Goal: Task Accomplishment & Management: Manage account settings

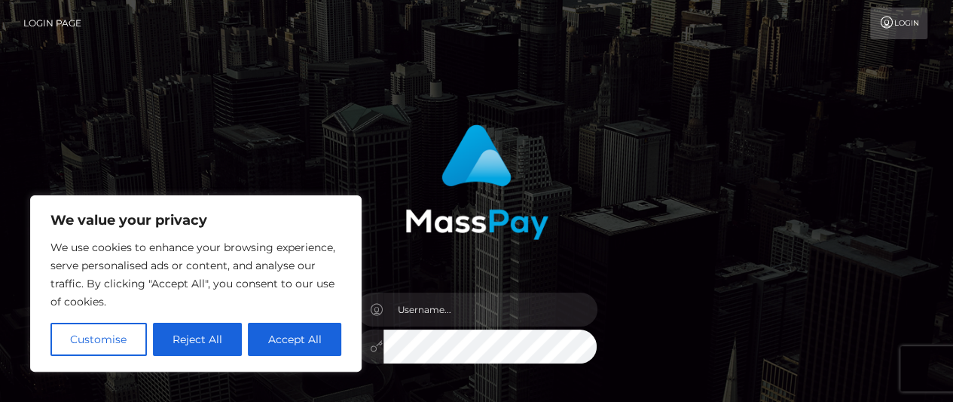
type input "ica812@proton.me"
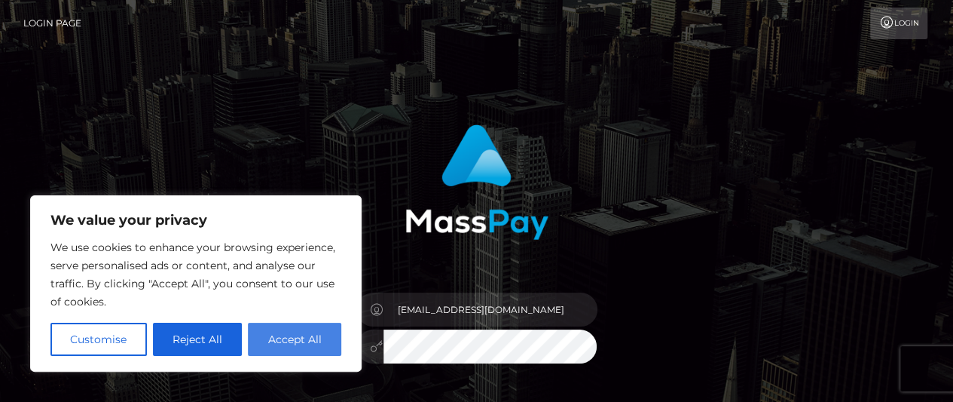
click at [274, 343] on button "Accept All" at bounding box center [294, 339] width 93 height 33
checkbox input "true"
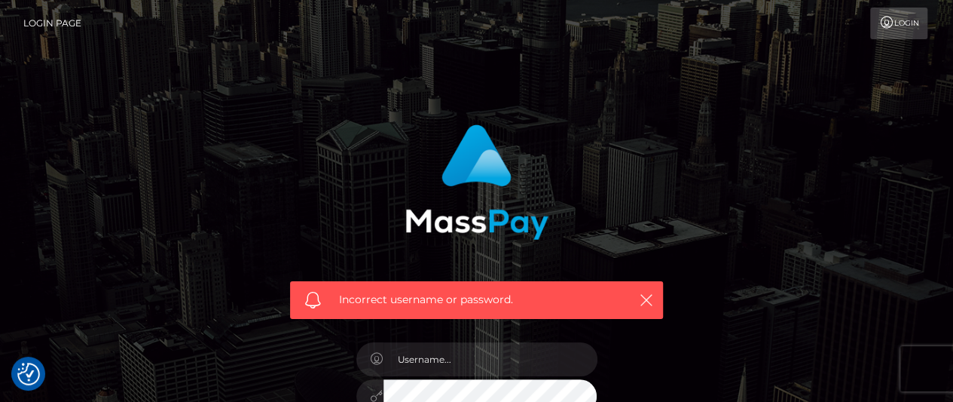
click at [903, 24] on link "Login" at bounding box center [898, 24] width 57 height 32
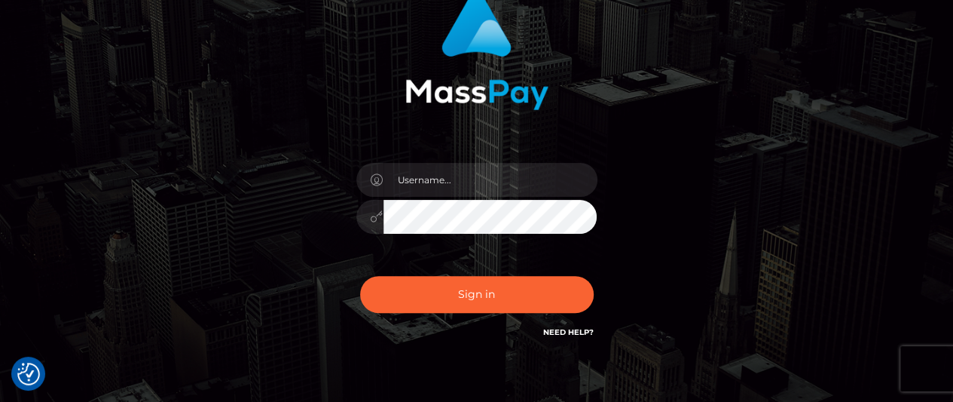
scroll to position [175, 0]
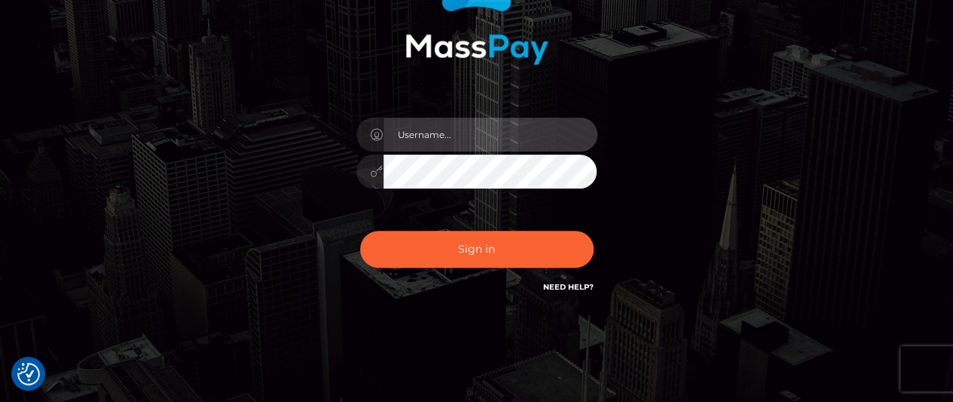
click at [509, 140] on input "text" at bounding box center [491, 135] width 214 height 34
type input "ica812@proton.me"
click at [360, 231] on button "Sign in" at bounding box center [477, 249] width 234 height 37
